Goal: Transaction & Acquisition: Purchase product/service

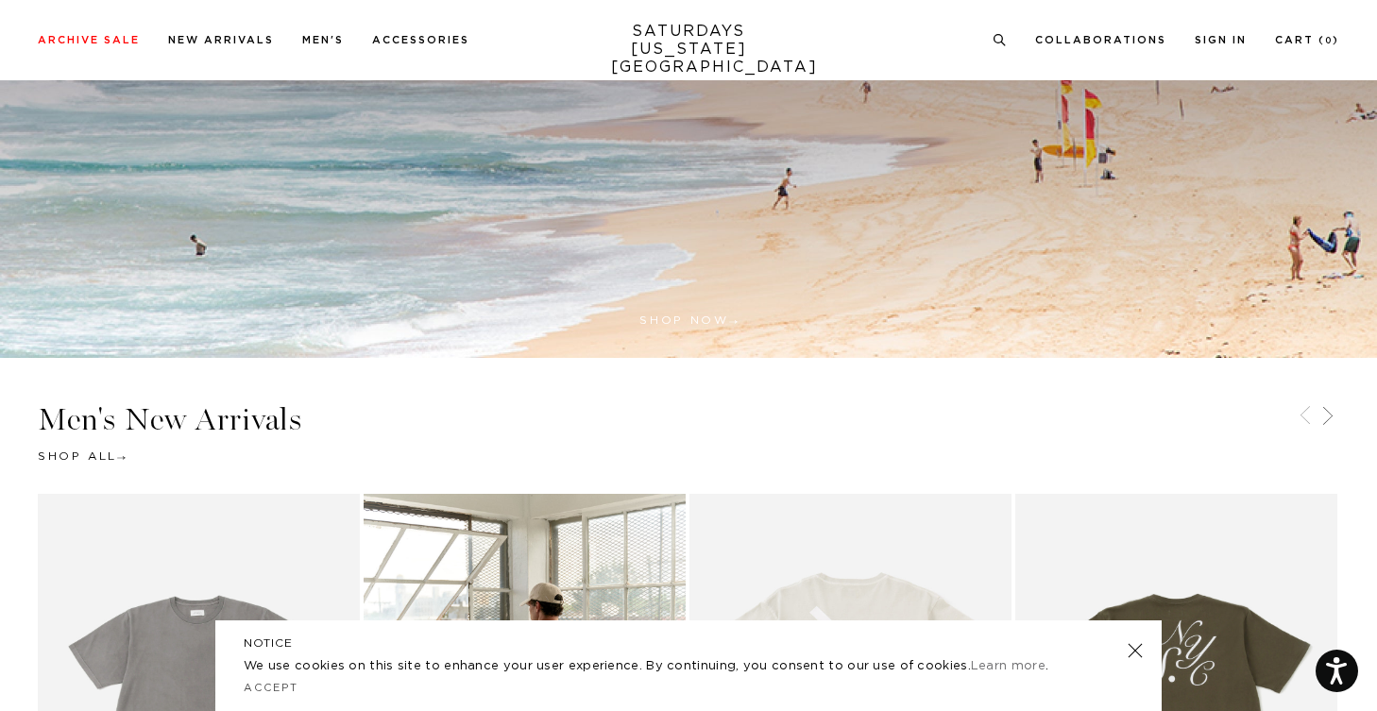
scroll to position [479, 0]
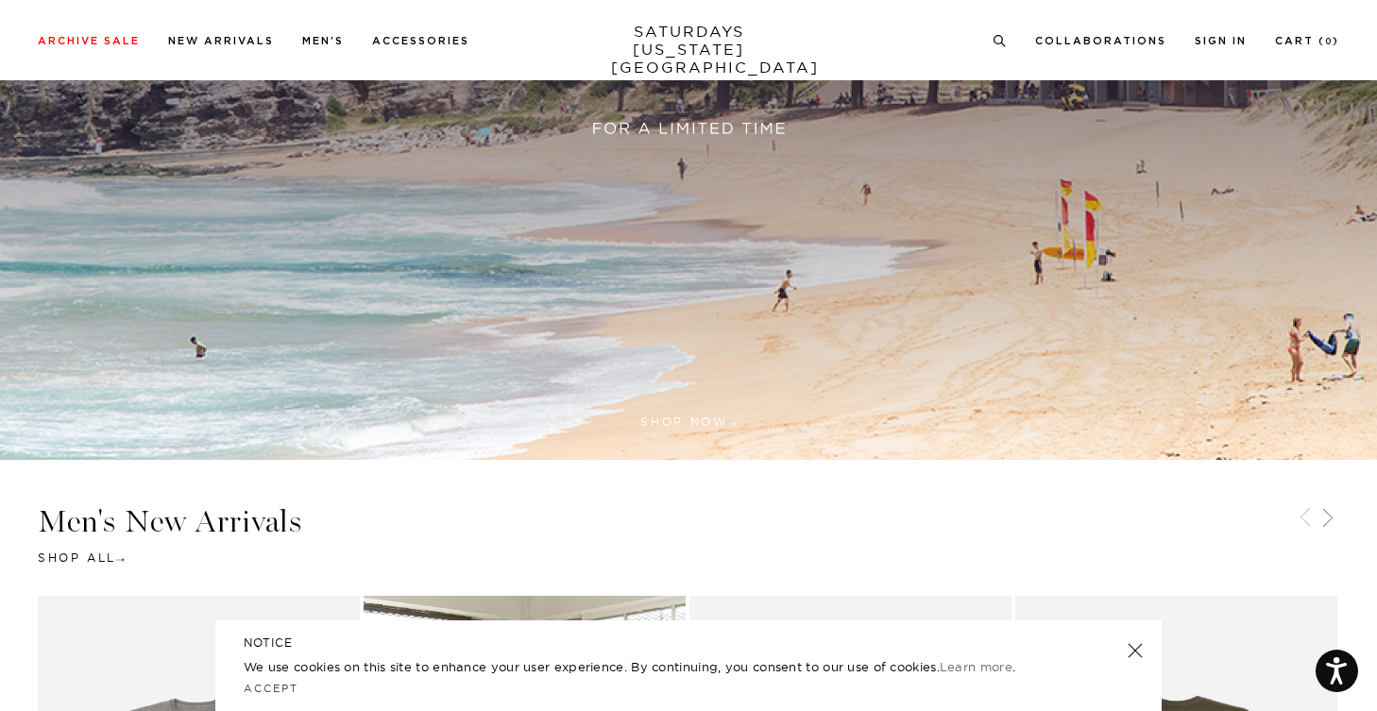
click at [1136, 647] on link at bounding box center [1135, 651] width 26 height 26
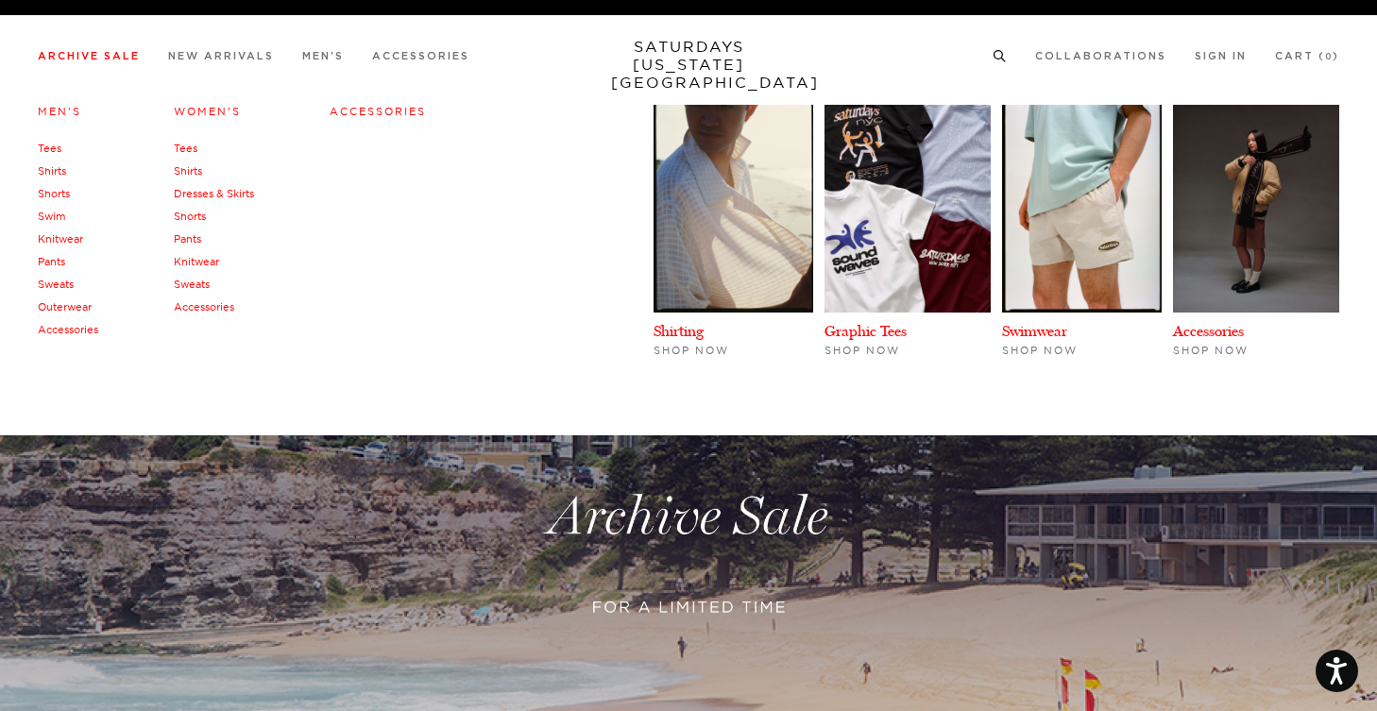
scroll to position [0, 0]
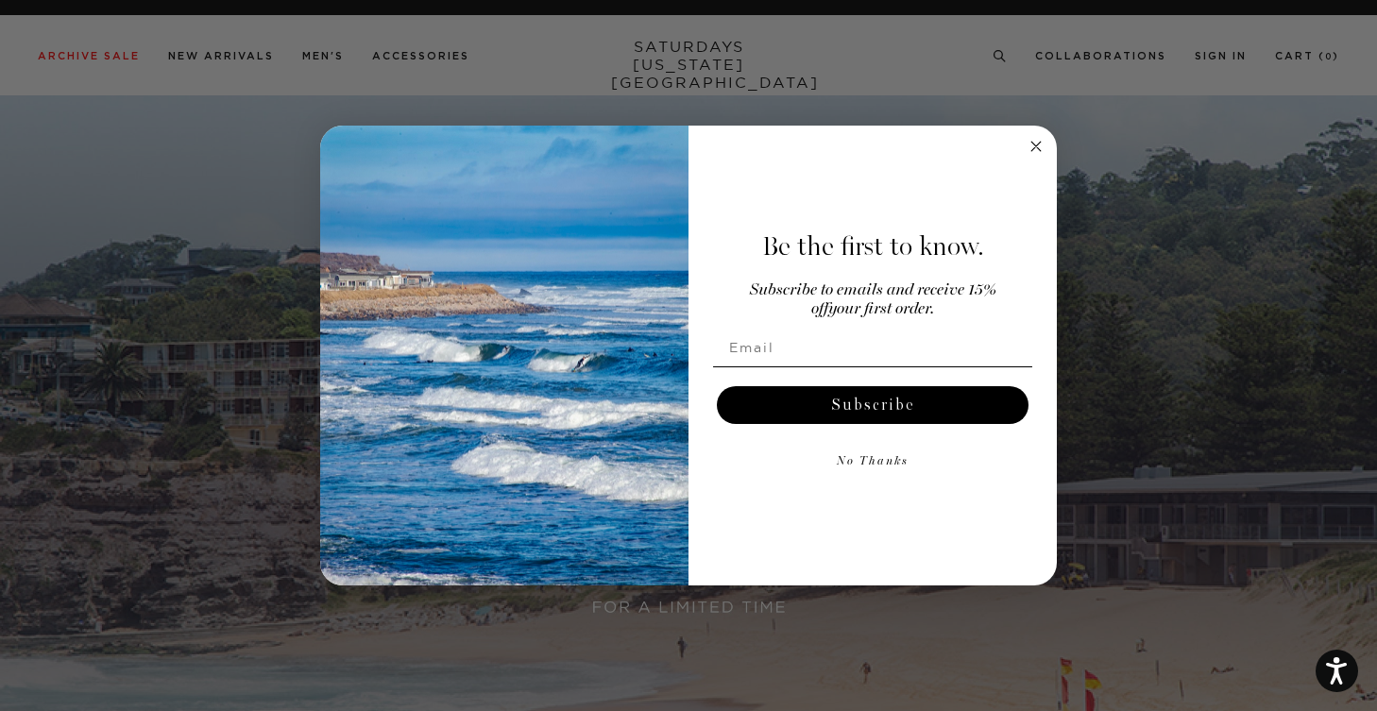
click at [1036, 146] on icon "Close dialog" at bounding box center [1035, 146] width 9 height 9
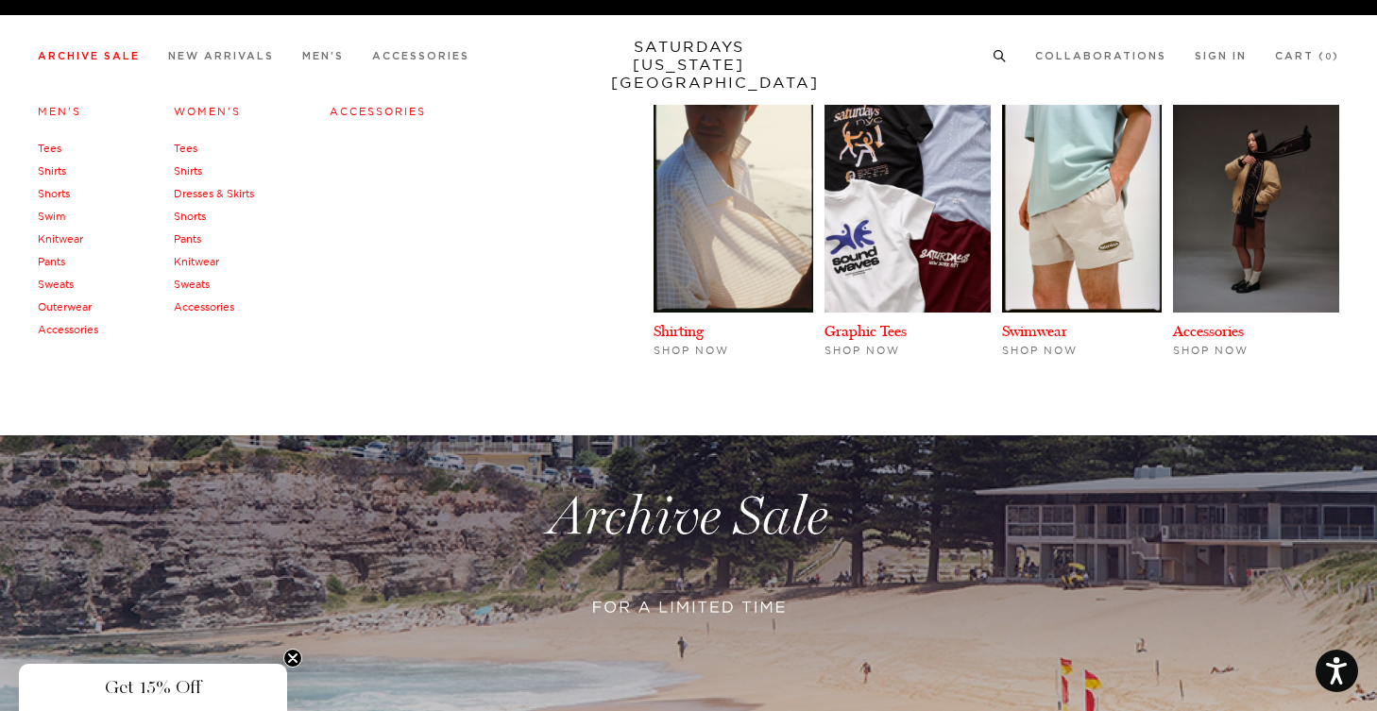
click at [49, 109] on link "Men's" at bounding box center [59, 111] width 43 height 13
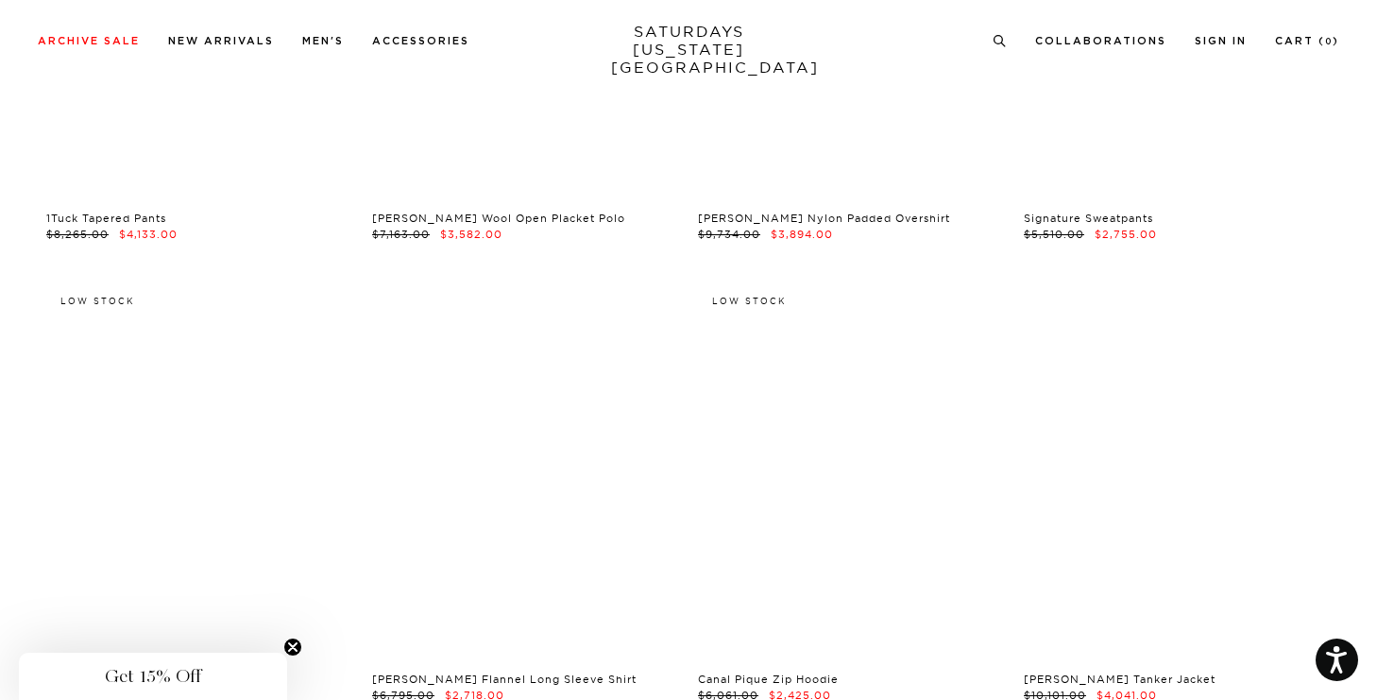
scroll to position [32346, 8]
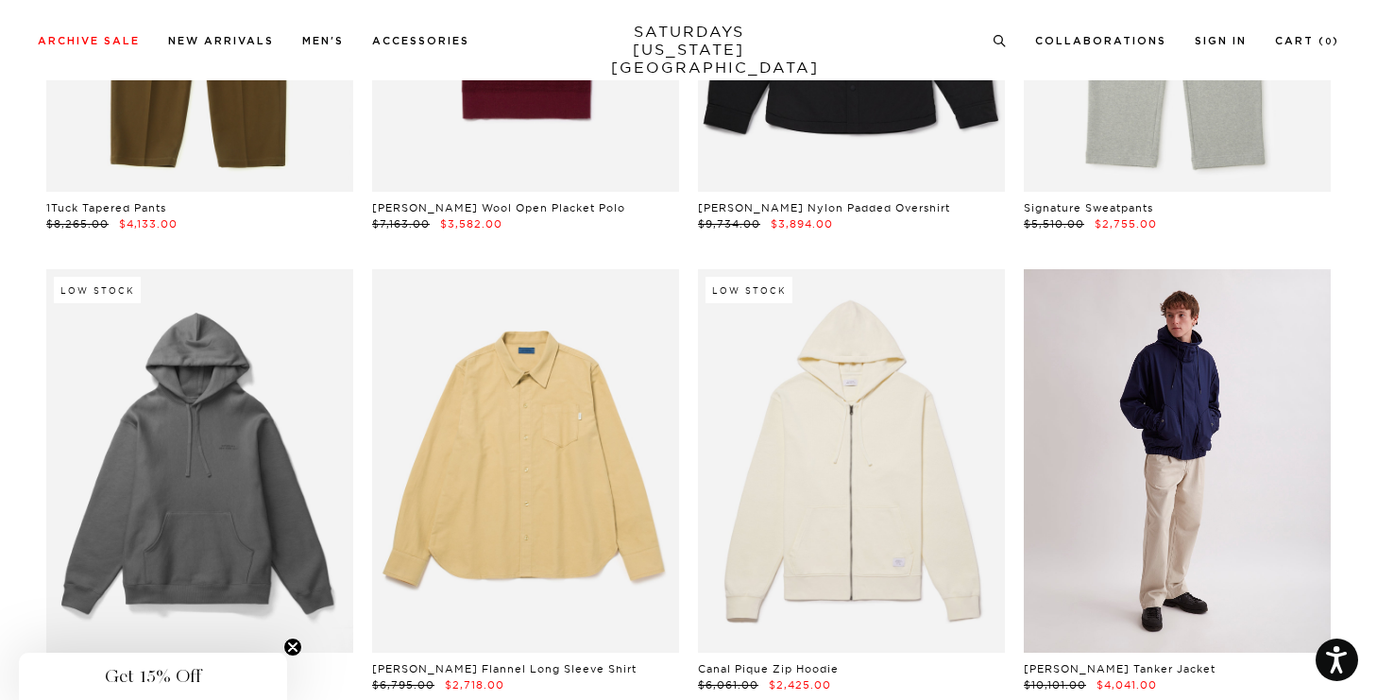
click at [1203, 346] on link at bounding box center [1177, 460] width 307 height 383
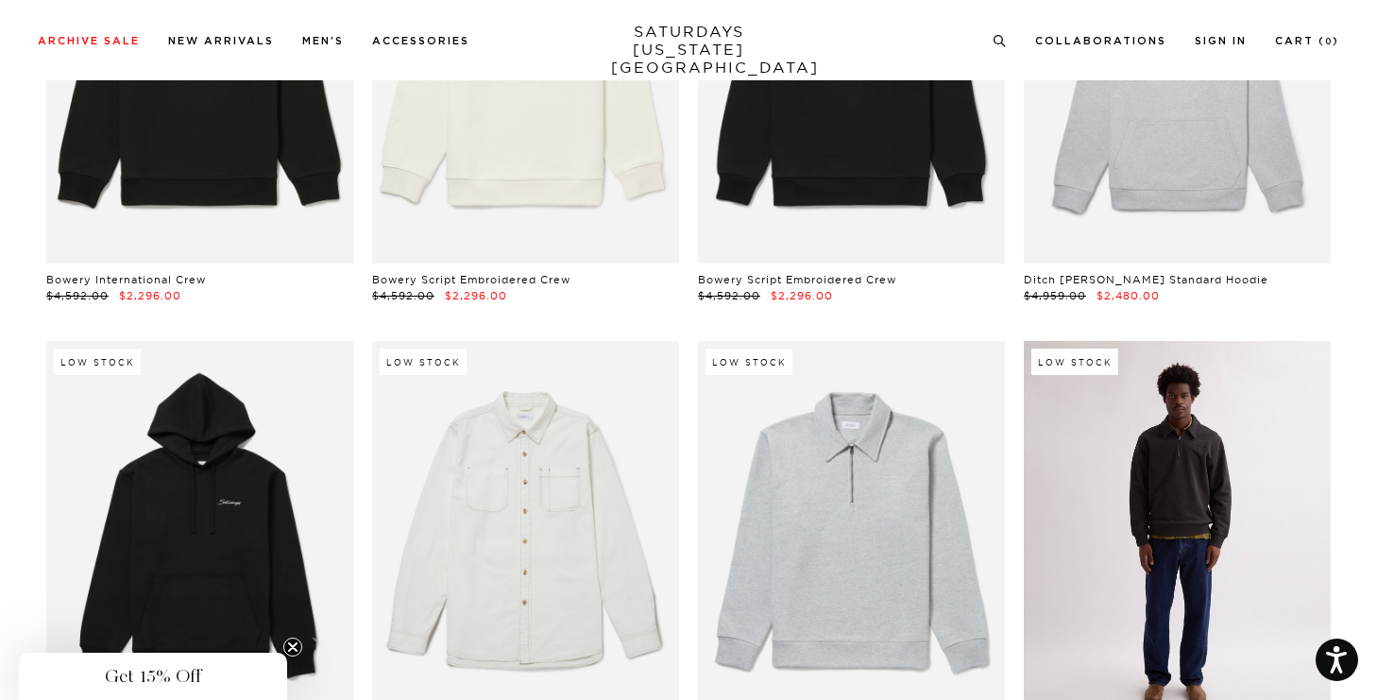
scroll to position [36419, 0]
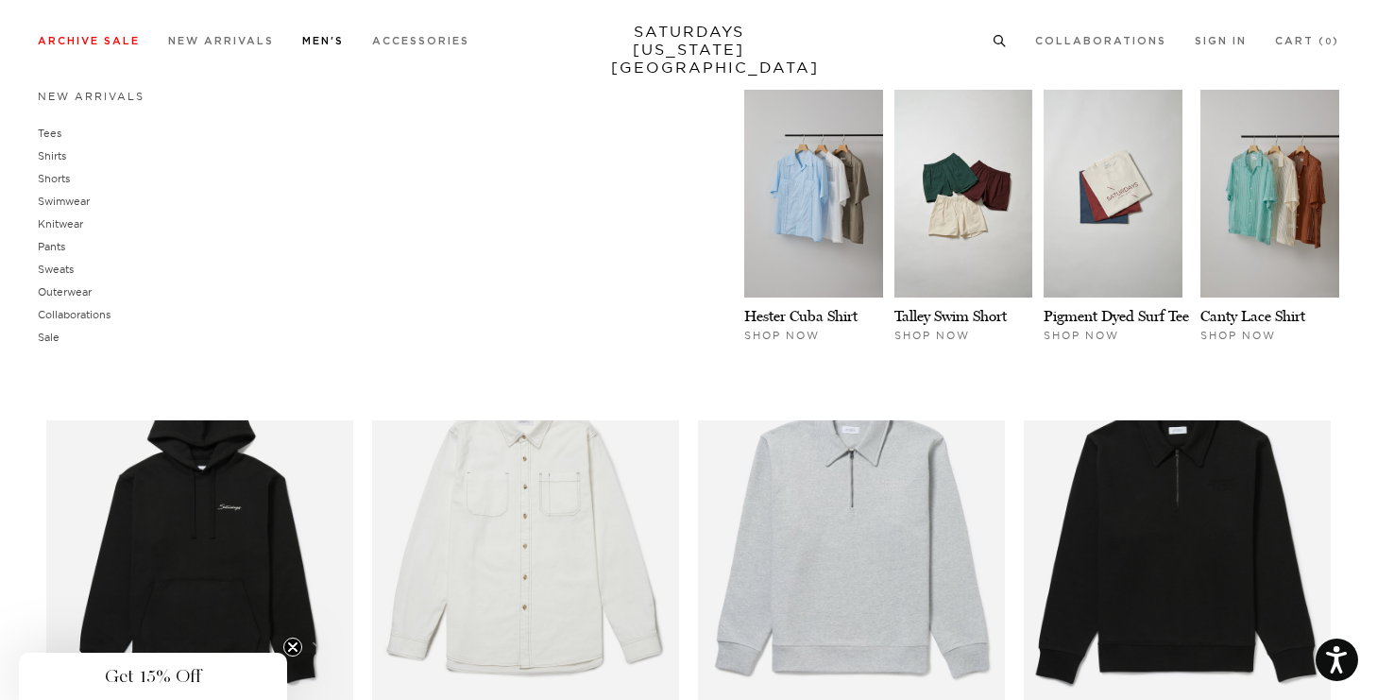
click at [329, 40] on link "Men's" at bounding box center [323, 41] width 42 height 10
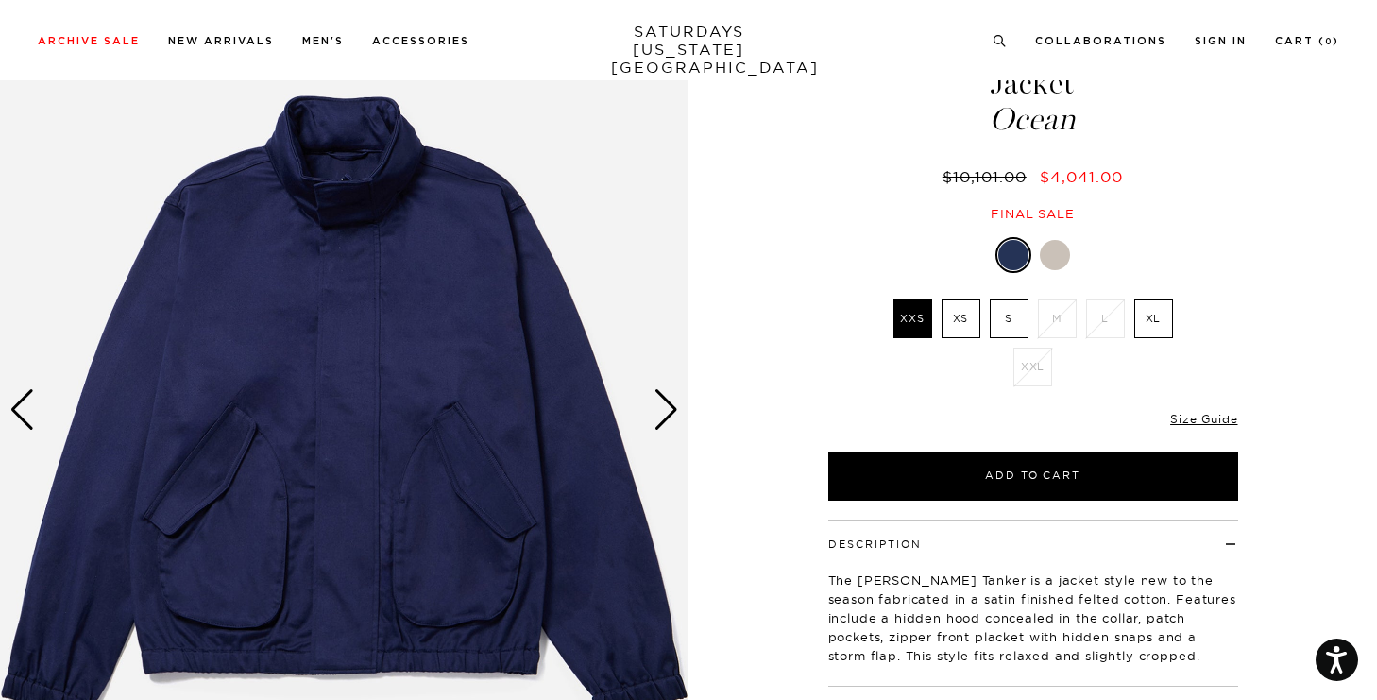
scroll to position [119, 0]
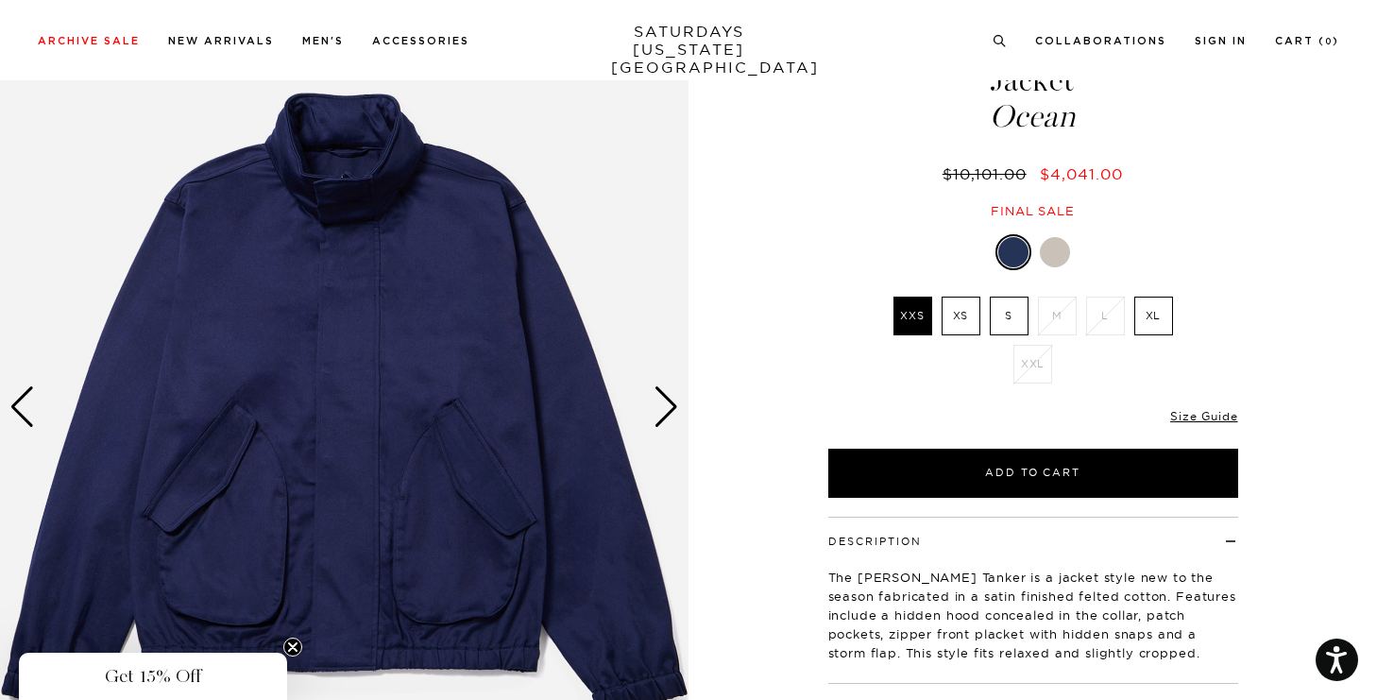
click at [655, 404] on div "Next slide" at bounding box center [667, 407] width 26 height 42
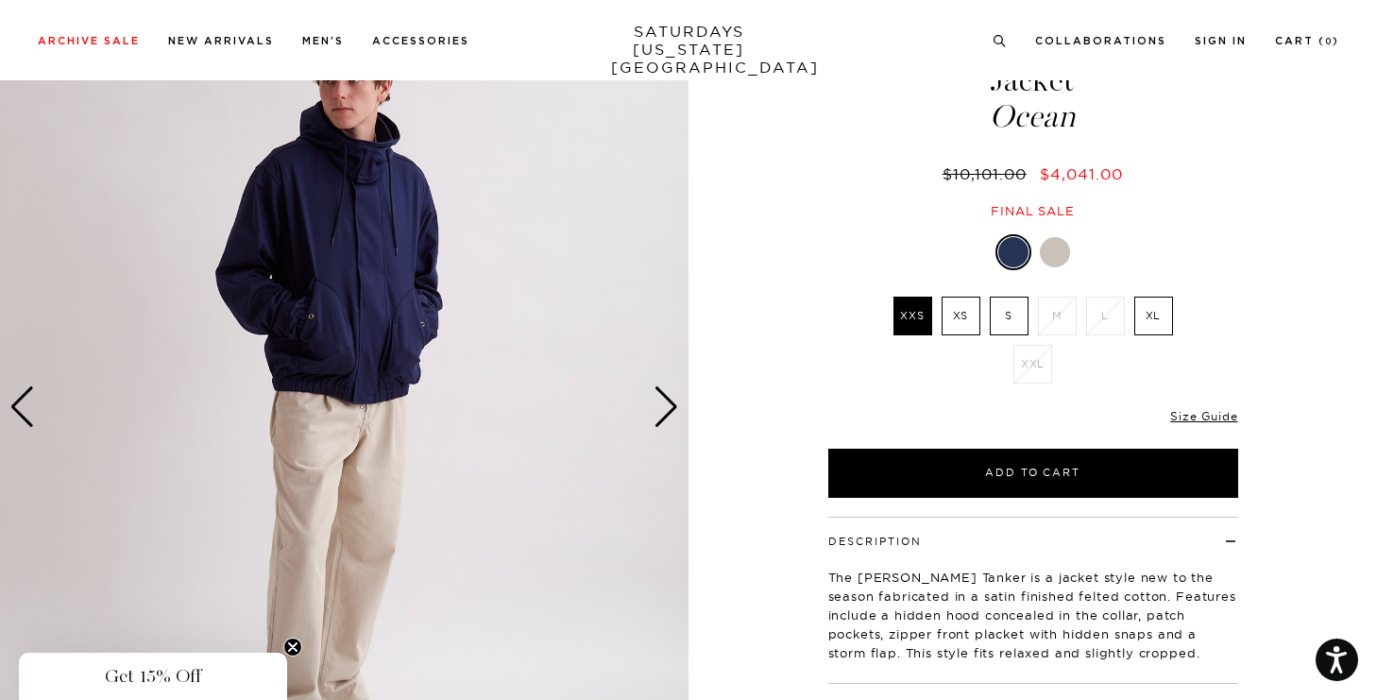
click at [655, 404] on div "Next slide" at bounding box center [667, 407] width 26 height 42
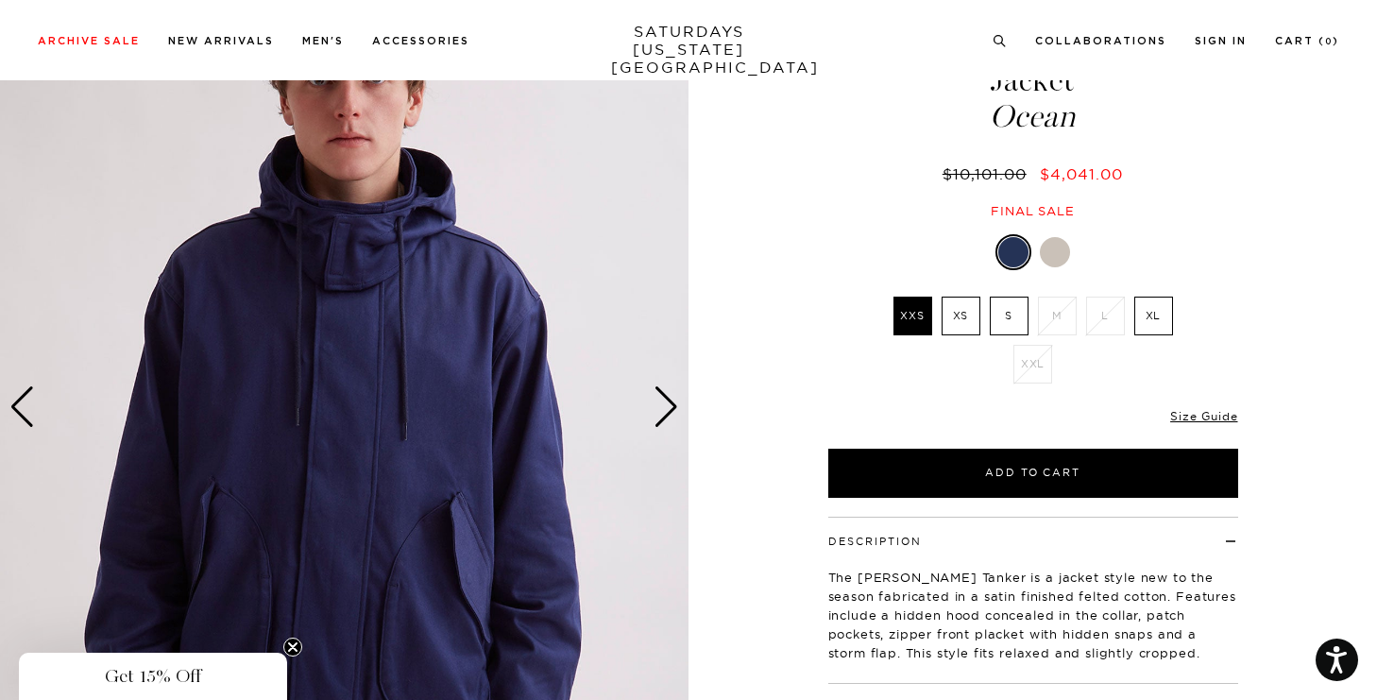
click at [655, 404] on div "Next slide" at bounding box center [667, 407] width 26 height 42
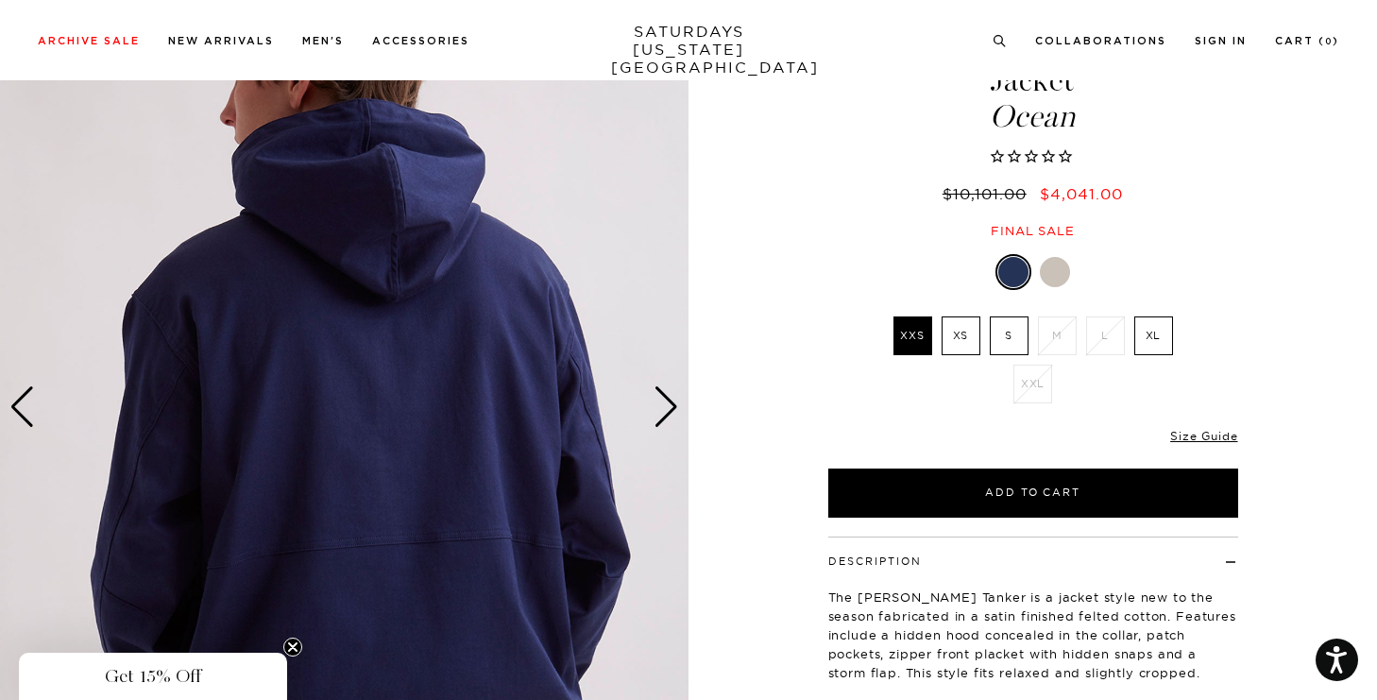
click at [655, 404] on div "Next slide" at bounding box center [667, 407] width 26 height 42
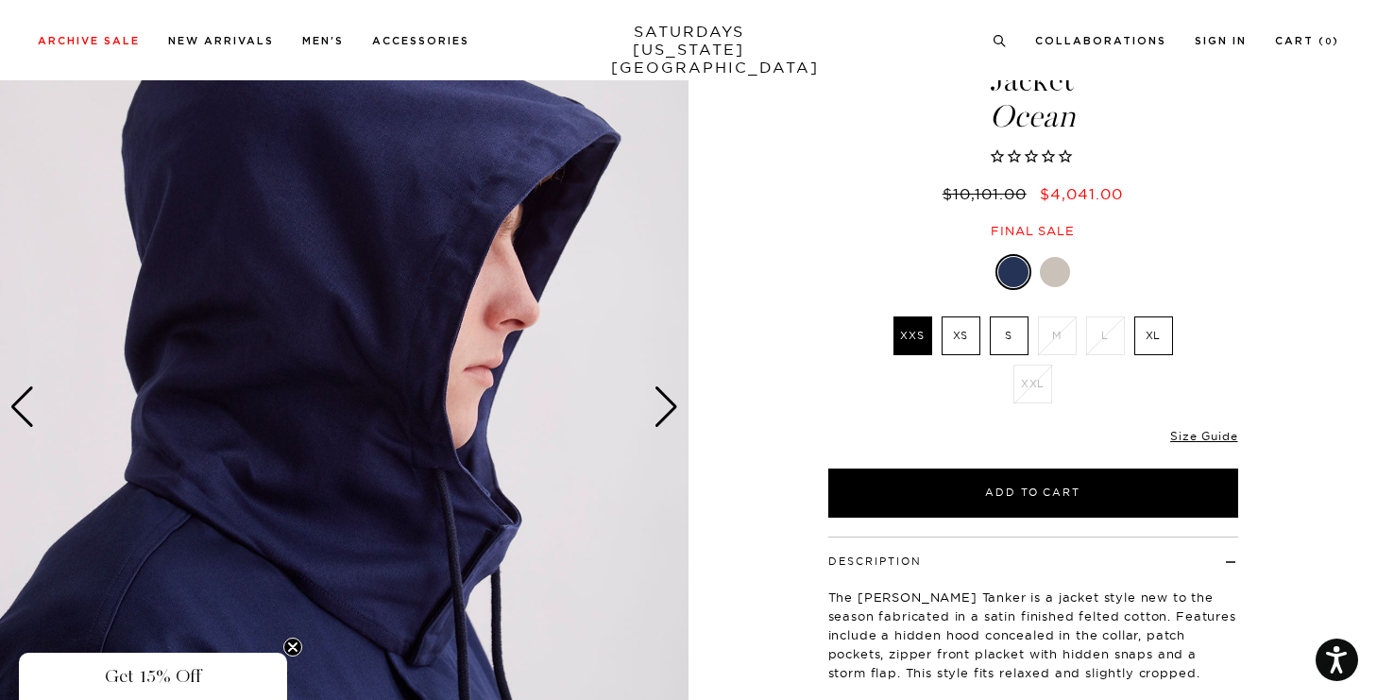
click at [655, 404] on div "Next slide" at bounding box center [667, 407] width 26 height 42
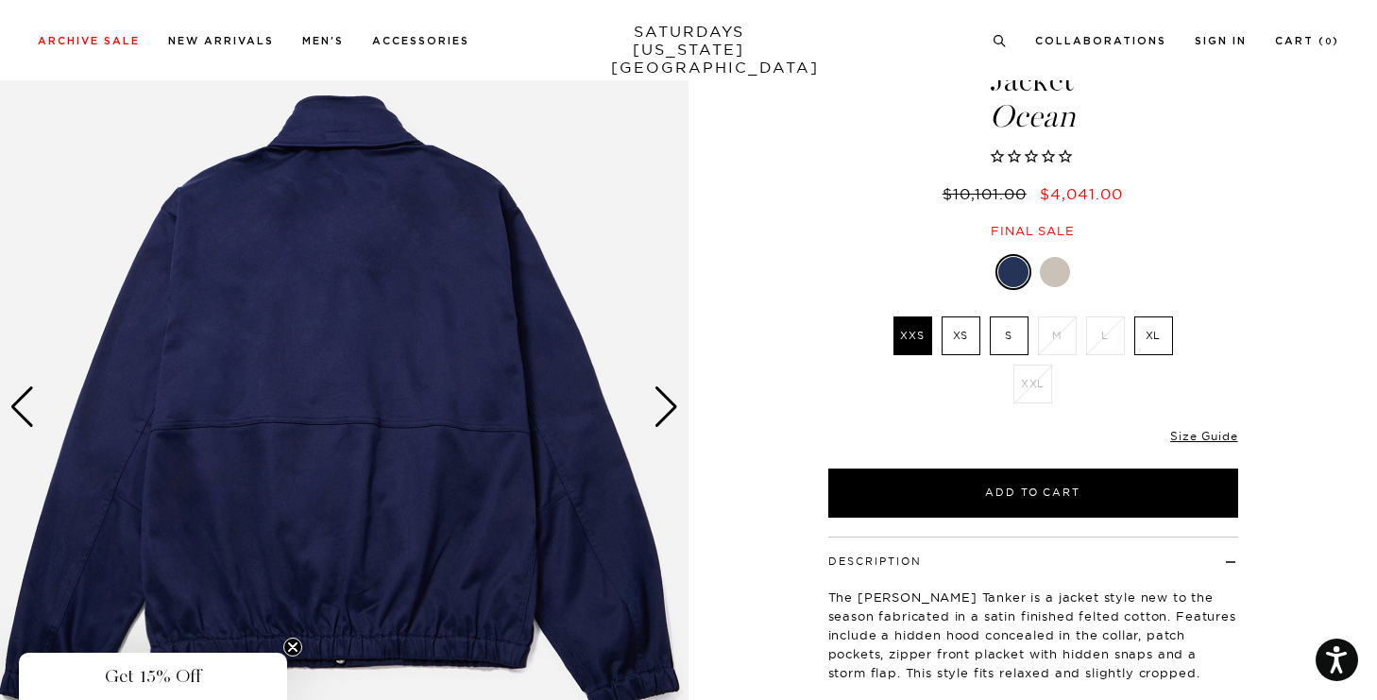
click at [655, 404] on div "Next slide" at bounding box center [667, 407] width 26 height 42
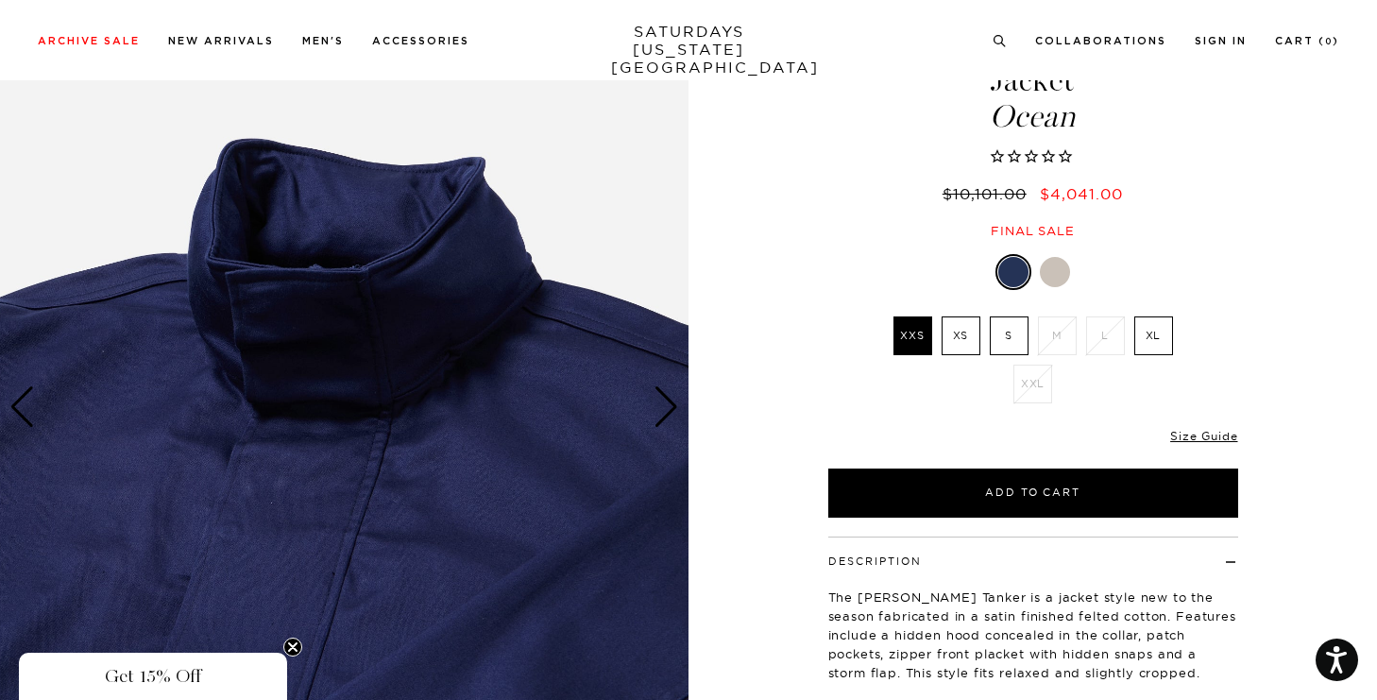
click at [655, 404] on div "Next slide" at bounding box center [667, 407] width 26 height 42
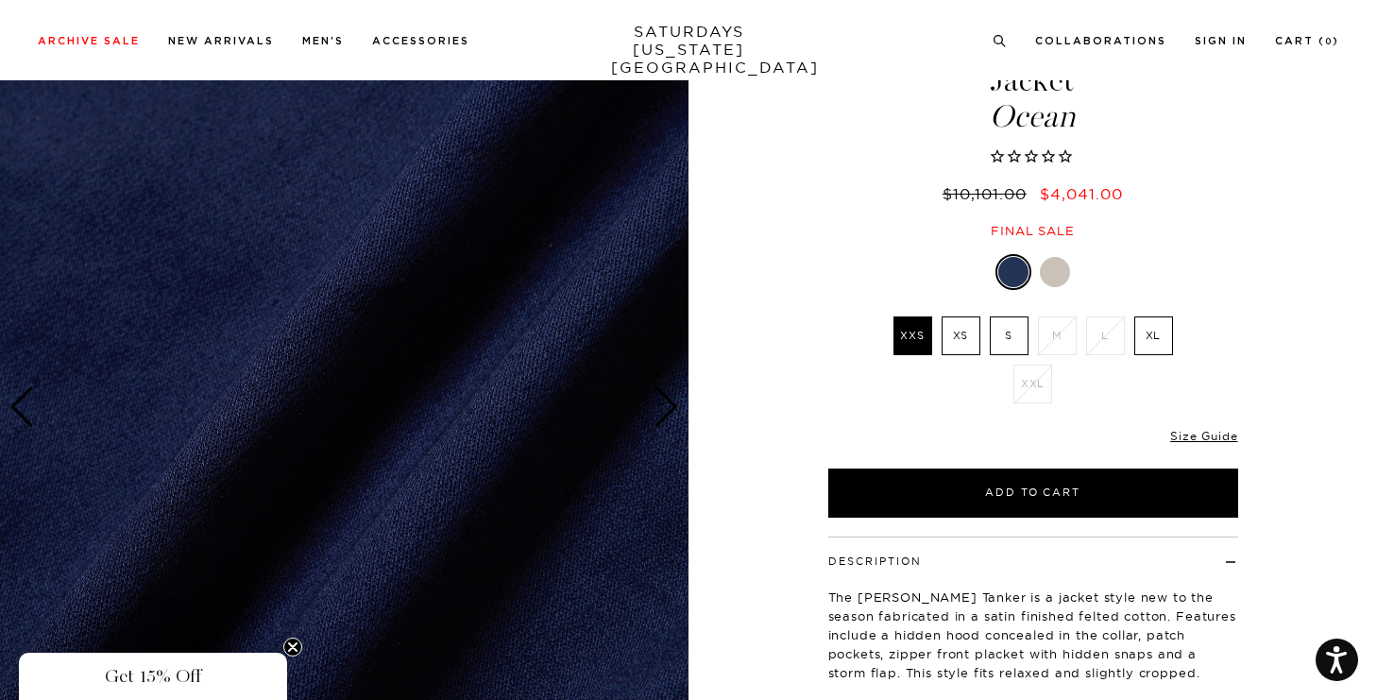
click at [655, 404] on div "Next slide" at bounding box center [667, 407] width 26 height 42
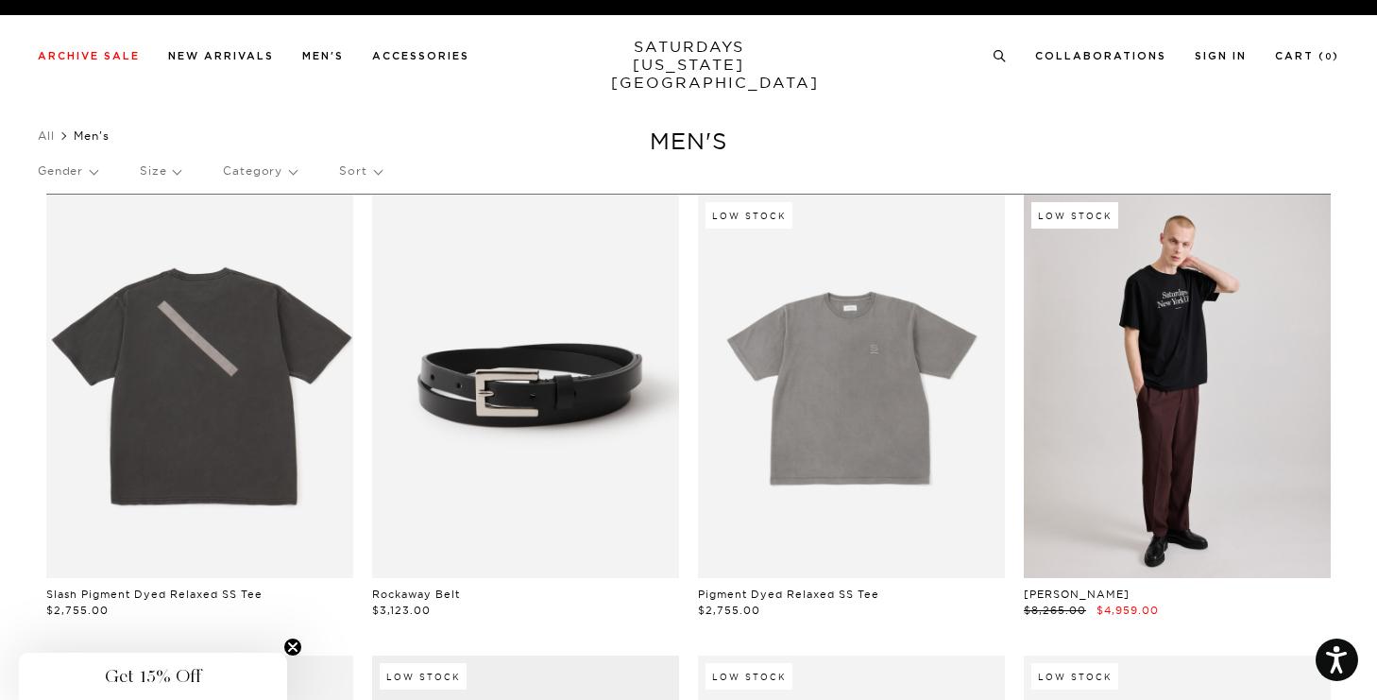
scroll to position [0, 9]
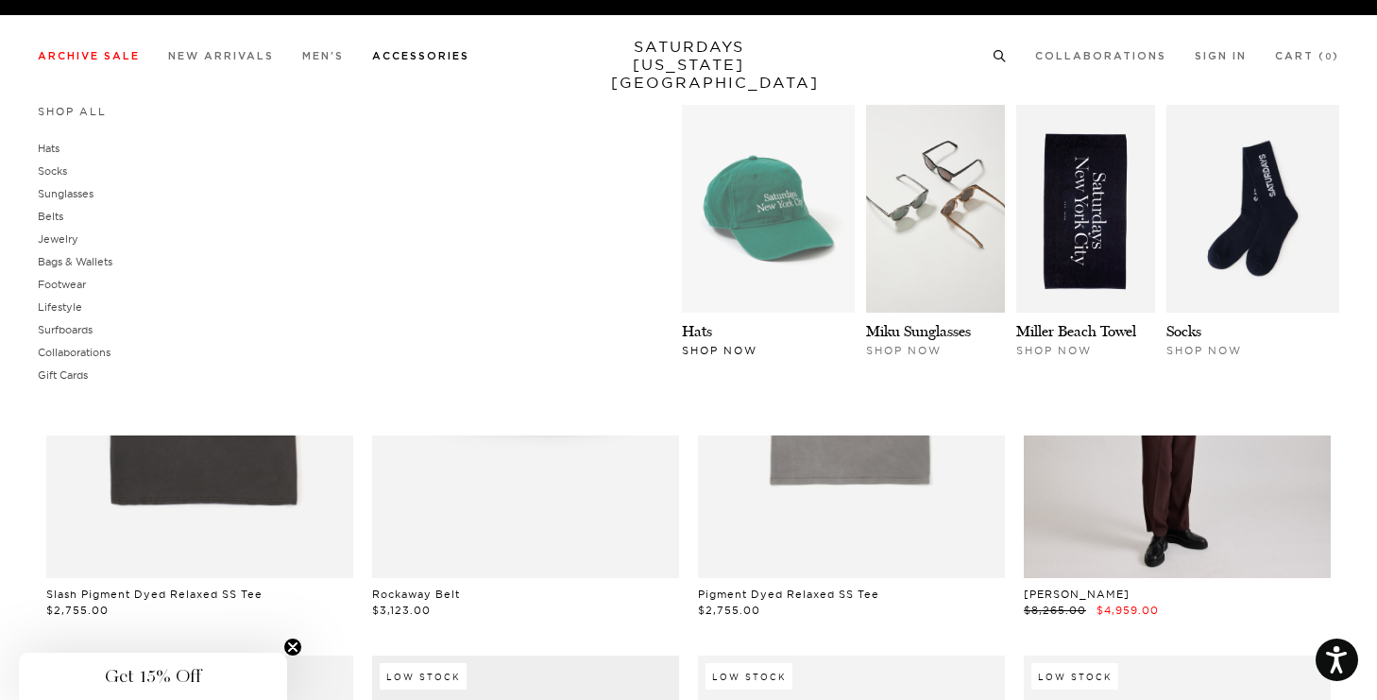
click at [734, 174] on img at bounding box center [768, 209] width 173 height 208
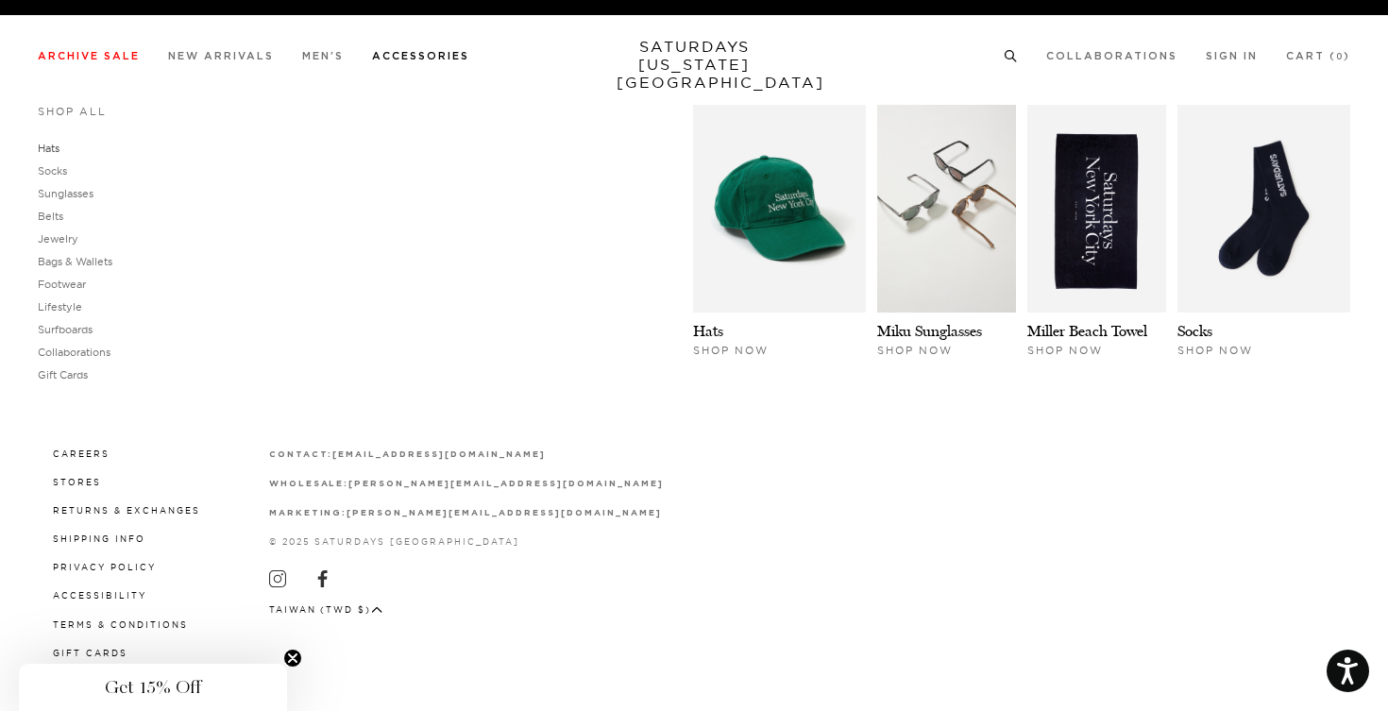
click at [49, 145] on link "Hats" at bounding box center [49, 148] width 22 height 13
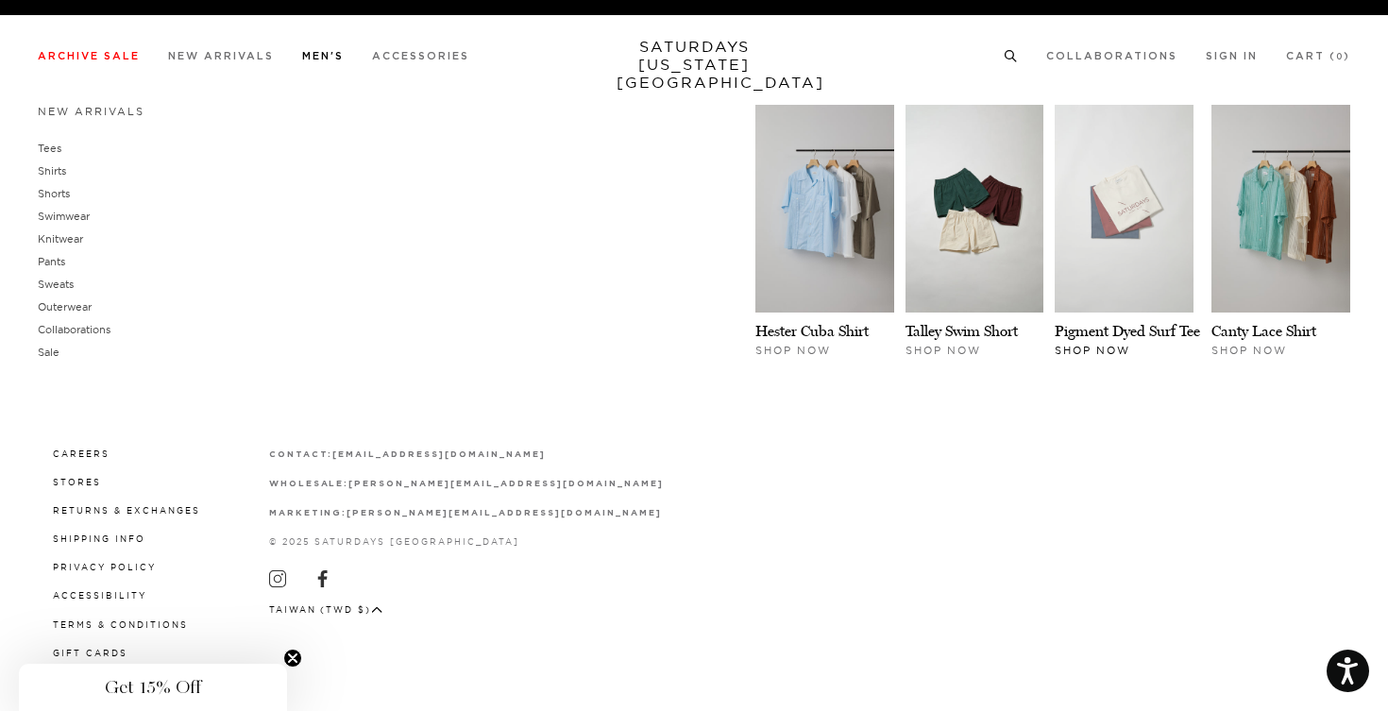
click at [1104, 262] on img at bounding box center [1124, 209] width 139 height 208
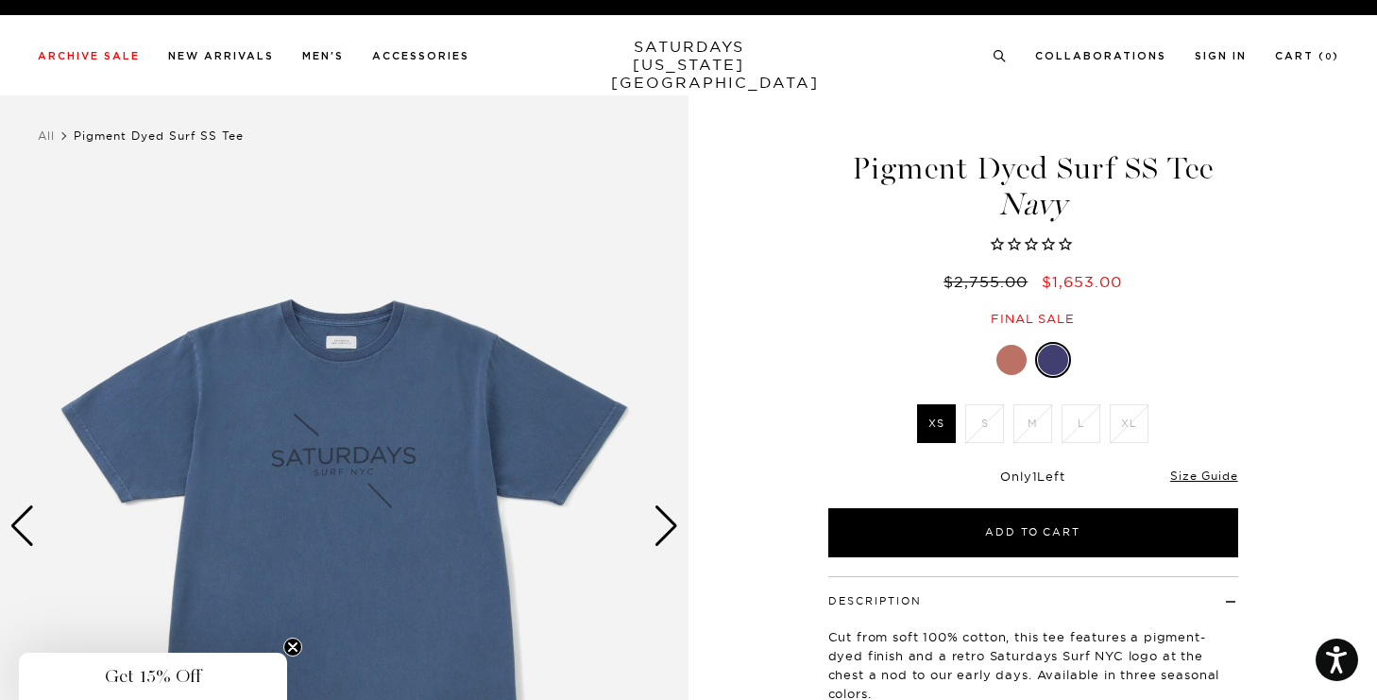
click at [672, 519] on div "Next slide" at bounding box center [667, 526] width 26 height 42
